Goal: Task Accomplishment & Management: Complete application form

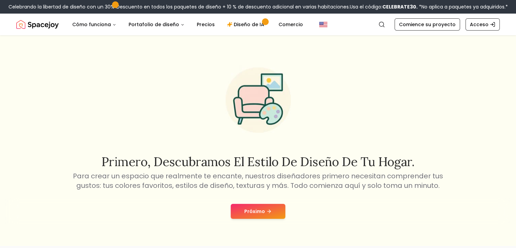
click at [266, 211] on icon at bounding box center [268, 210] width 5 height 5
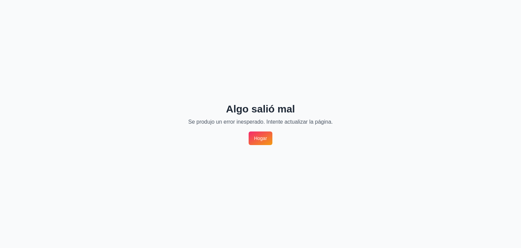
click at [266, 136] on font "Hogar" at bounding box center [260, 137] width 13 height 5
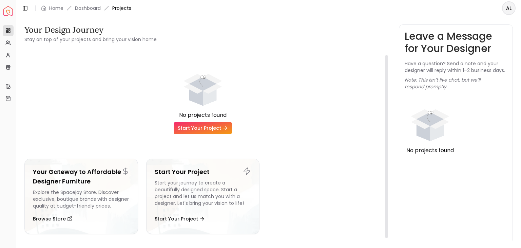
click at [217, 129] on link "Start Your Project" at bounding box center [203, 128] width 58 height 12
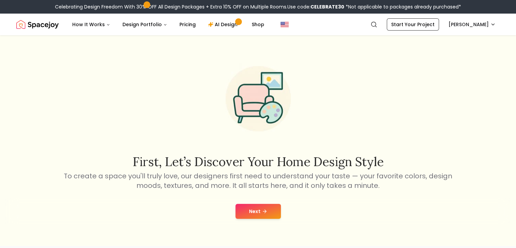
click at [267, 211] on button "Next" at bounding box center [258, 211] width 45 height 15
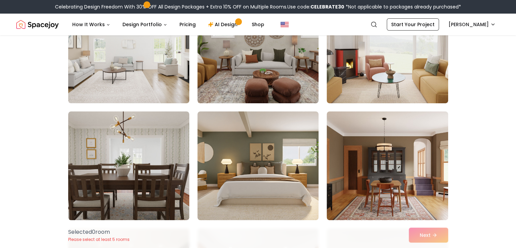
scroll to position [102, 0]
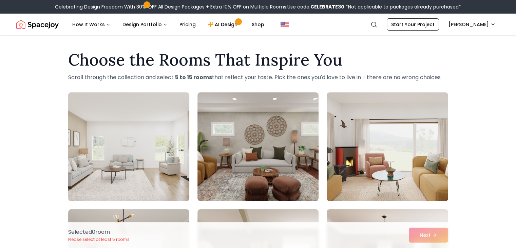
click at [171, 167] on img at bounding box center [128, 147] width 127 height 114
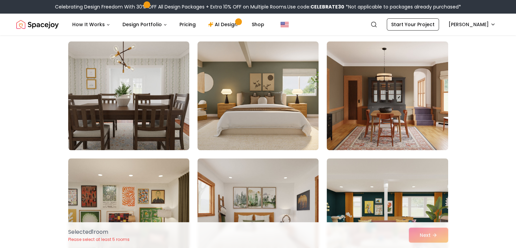
scroll to position [204, 0]
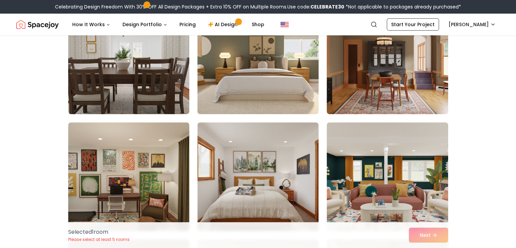
click at [283, 81] on img at bounding box center [257, 60] width 127 height 114
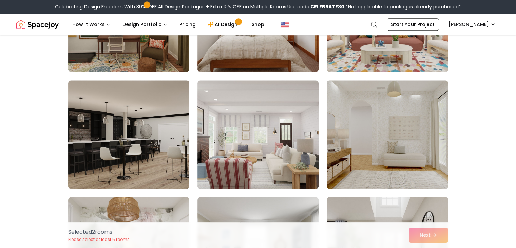
scroll to position [373, 0]
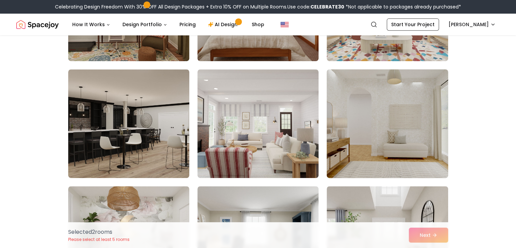
click at [379, 124] on img at bounding box center [387, 124] width 127 height 114
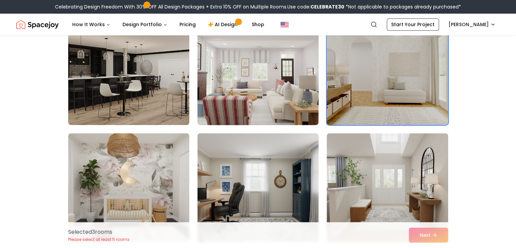
scroll to position [509, 0]
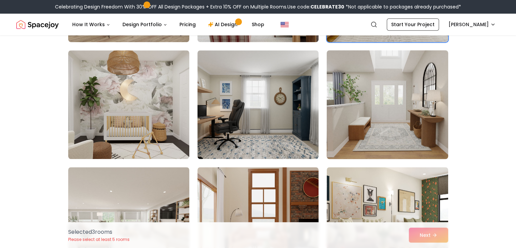
click at [380, 130] on img at bounding box center [387, 105] width 127 height 114
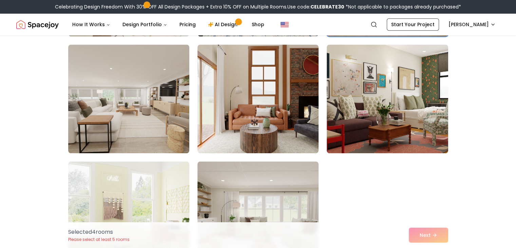
scroll to position [645, 0]
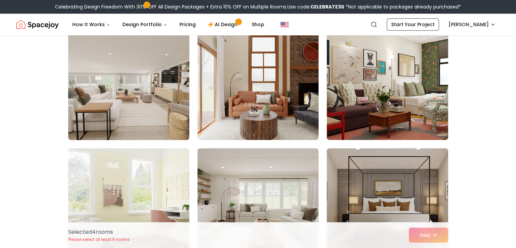
click at [106, 113] on img at bounding box center [128, 86] width 127 height 114
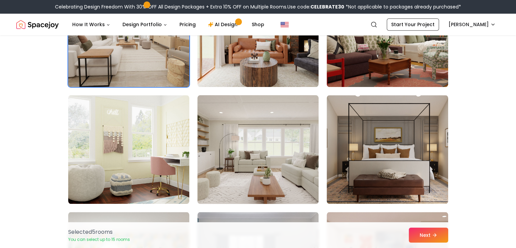
scroll to position [713, 0]
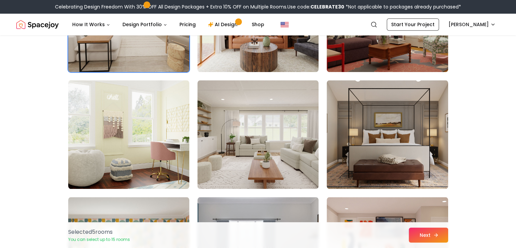
click at [420, 235] on button "Next" at bounding box center [428, 234] width 39 height 15
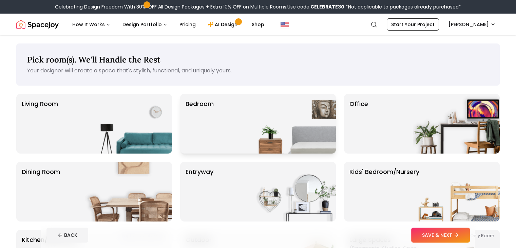
click at [302, 130] on img at bounding box center [292, 124] width 87 height 60
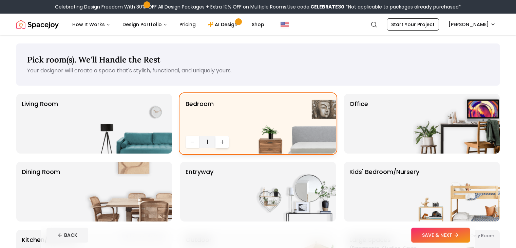
click at [220, 144] on icon "Increase quantity" at bounding box center [222, 141] width 5 height 5
click at [180, 137] on div "Living Room Bedroom 5 Office Dining Room entryway Kids' Bedroom/Nursery *Euphor…" at bounding box center [258, 191] width 484 height 195
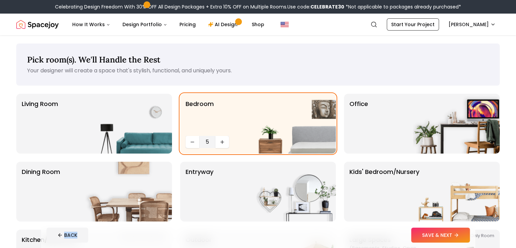
click at [180, 137] on div "Living Room Bedroom 5 Office Dining Room entryway Kids' Bedroom/Nursery *Euphor…" at bounding box center [258, 191] width 484 height 195
click at [187, 140] on button "Decrease quantity" at bounding box center [193, 142] width 14 height 12
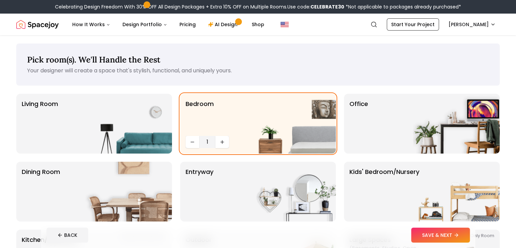
click at [465, 242] on footer "BACK SAVE & NEXT" at bounding box center [258, 235] width 434 height 26
click at [464, 238] on button "SAVE & NEXT" at bounding box center [440, 234] width 59 height 15
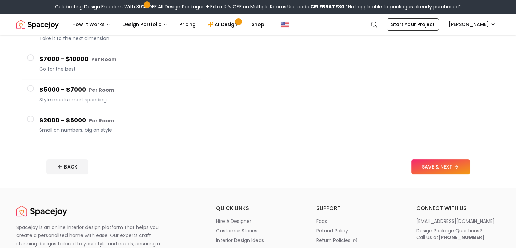
scroll to position [136, 0]
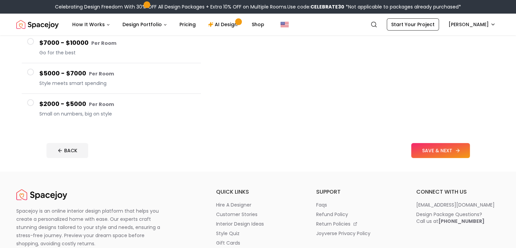
click at [455, 146] on button "SAVE & NEXT" at bounding box center [440, 150] width 59 height 15
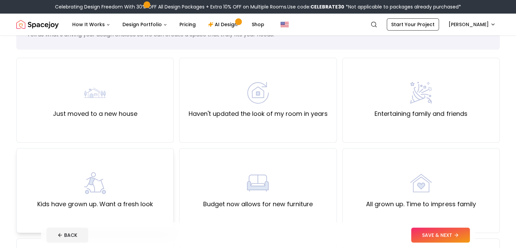
scroll to position [34, 0]
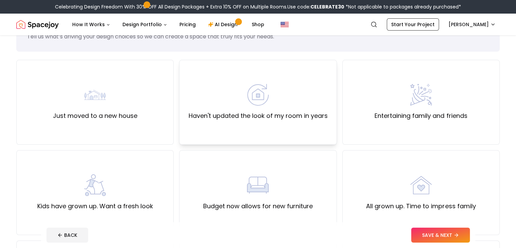
click at [250, 112] on label "Haven't updated the look of my room in years" at bounding box center [257, 116] width 139 height 10
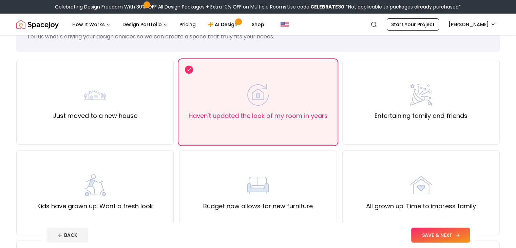
click at [470, 239] on button "SAVE & NEXT" at bounding box center [440, 234] width 59 height 15
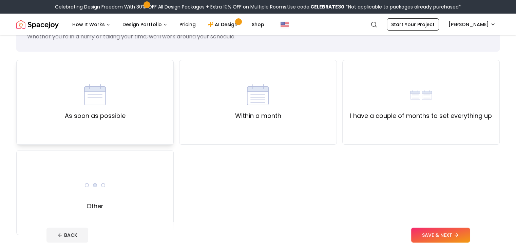
click at [143, 129] on div "As soon as possible" at bounding box center [94, 102] width 157 height 85
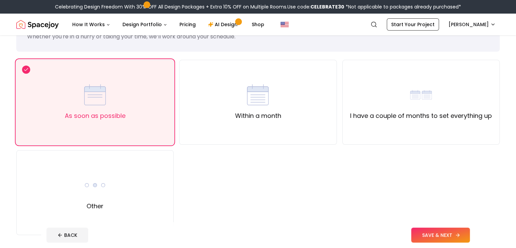
click at [444, 238] on button "SAVE & NEXT" at bounding box center [440, 234] width 59 height 15
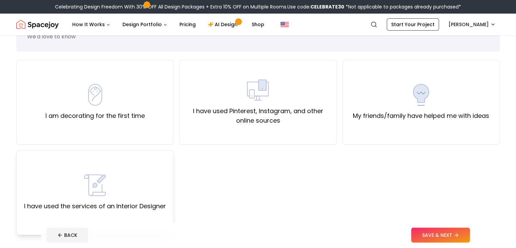
click at [118, 181] on div "I have used the services of an Interior Designer" at bounding box center [95, 192] width 142 height 37
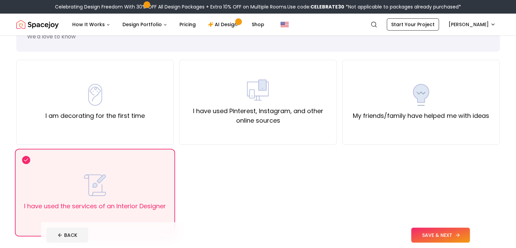
click at [458, 230] on button "SAVE & NEXT" at bounding box center [440, 234] width 59 height 15
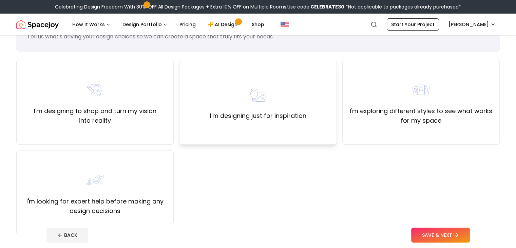
click at [278, 122] on div "I'm designing just for inspiration" at bounding box center [257, 102] width 157 height 85
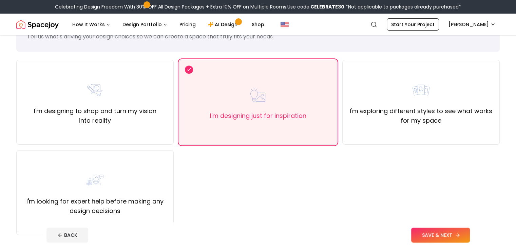
click at [475, 230] on footer "BACK SAVE & NEXT" at bounding box center [258, 235] width 434 height 26
click at [470, 230] on button "SAVE & NEXT" at bounding box center [440, 234] width 59 height 15
